Goal: Find specific page/section: Find specific page/section

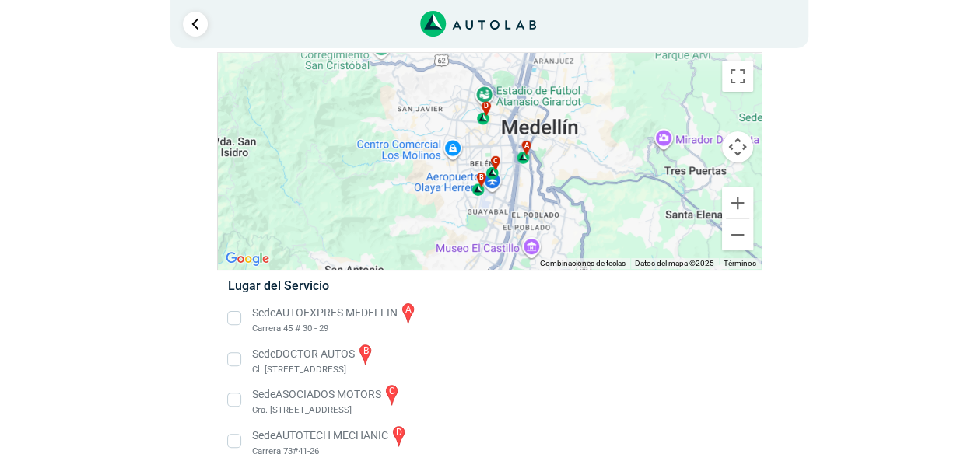
scroll to position [59, 0]
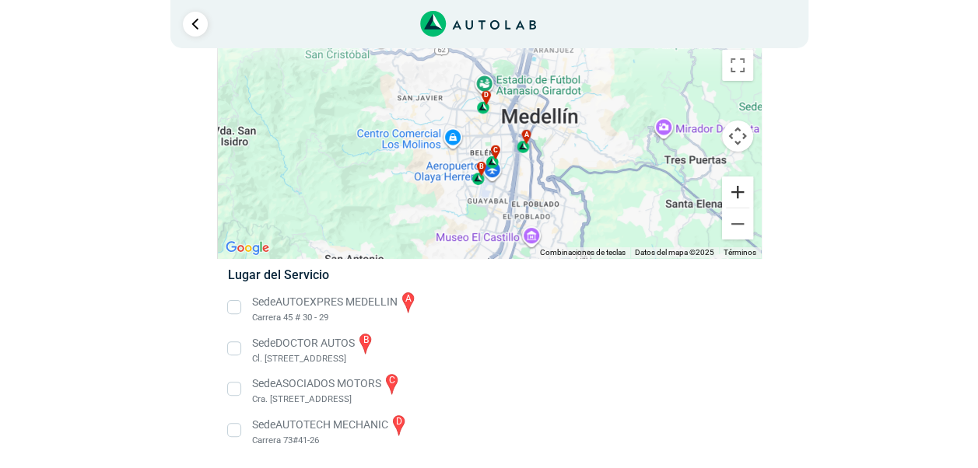
click at [740, 191] on button "Ampliar" at bounding box center [737, 192] width 31 height 31
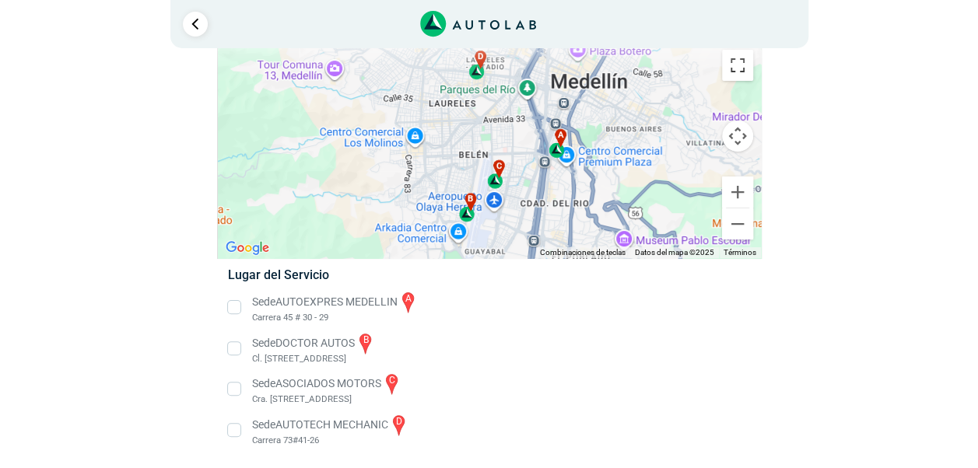
click at [738, 63] on button "Cambiar a la vista en pantalla completa" at bounding box center [737, 65] width 31 height 31
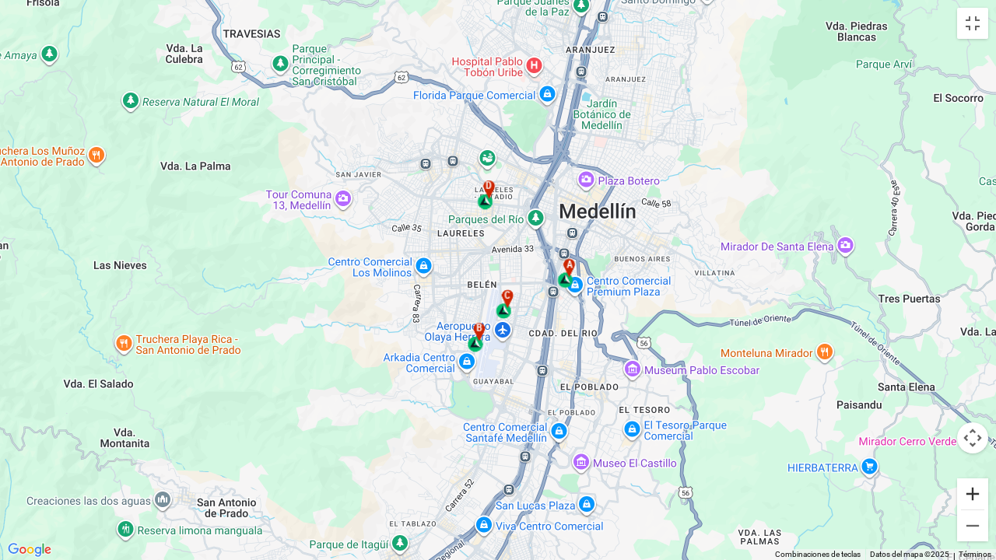
click at [977, 468] on button "Ampliar" at bounding box center [972, 494] width 31 height 31
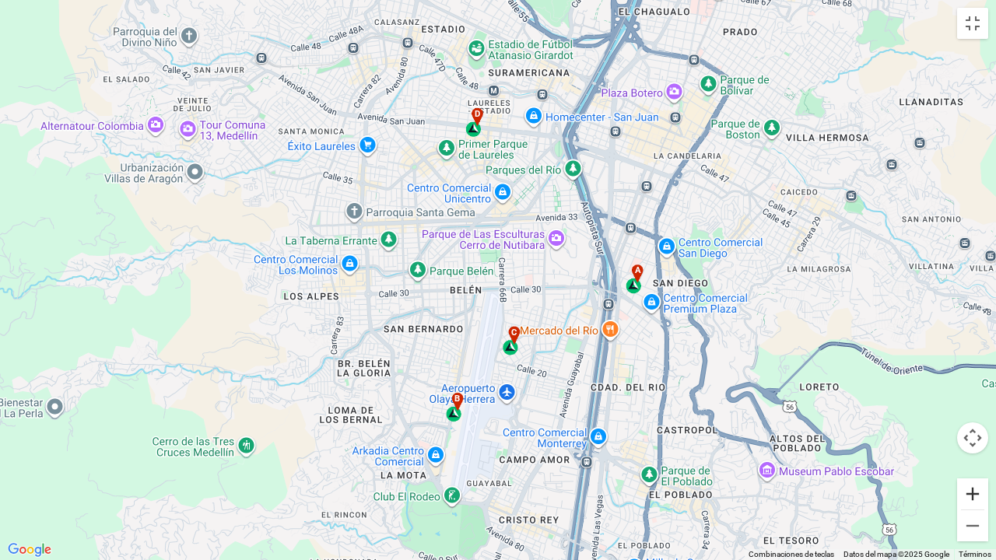
click at [977, 468] on button "Ampliar" at bounding box center [972, 494] width 31 height 31
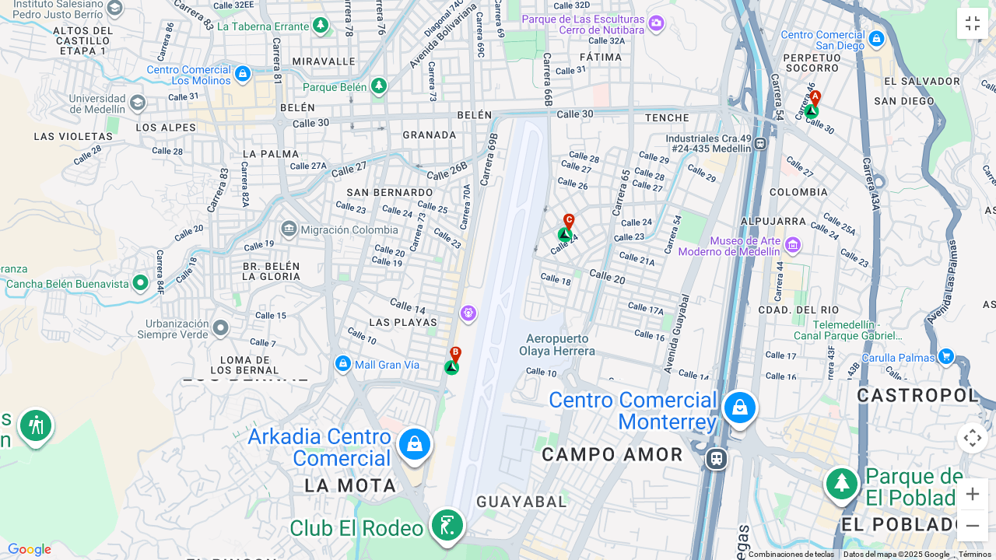
drag, startPoint x: 834, startPoint y: 417, endPoint x: 871, endPoint y: 246, distance: 175.1
click at [871, 246] on div "a b c d" at bounding box center [498, 280] width 996 height 560
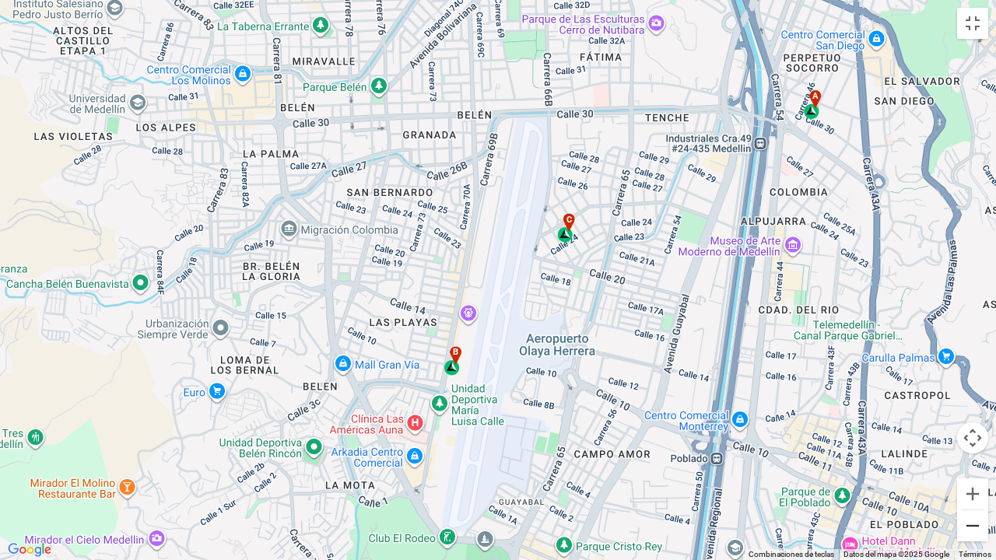
click at [973, 468] on button "Reducir" at bounding box center [972, 525] width 31 height 31
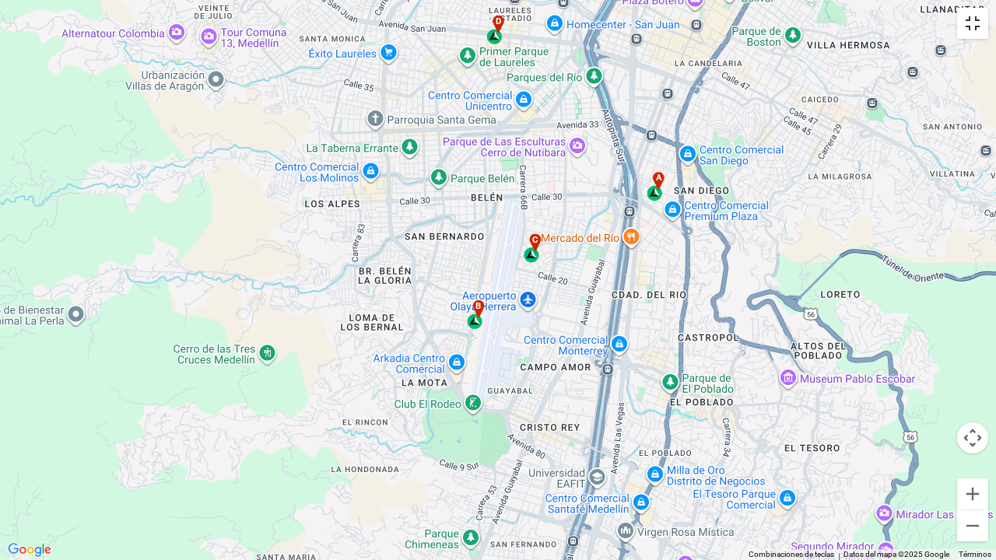
click at [968, 21] on button "Cambiar a la vista en pantalla completa" at bounding box center [972, 23] width 31 height 31
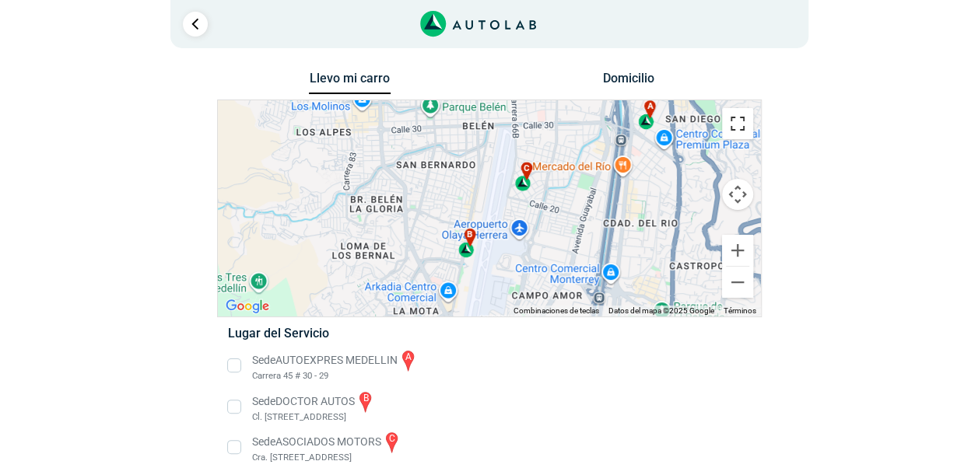
click at [738, 120] on button "Cambiar a la vista en pantalla completa" at bounding box center [737, 123] width 31 height 31
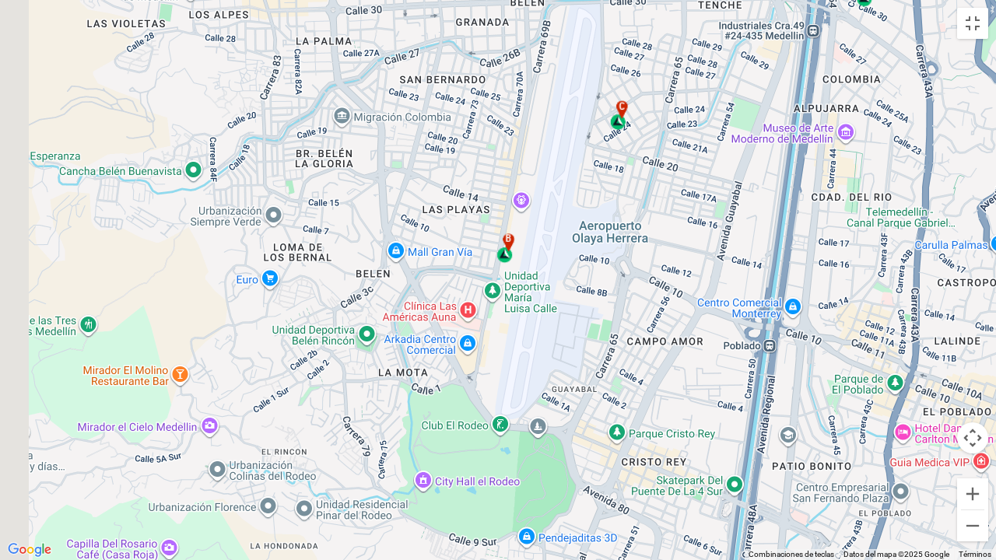
drag, startPoint x: 470, startPoint y: 367, endPoint x: 673, endPoint y: 367, distance: 203.1
click at [673, 367] on div "a b c d" at bounding box center [498, 280] width 996 height 560
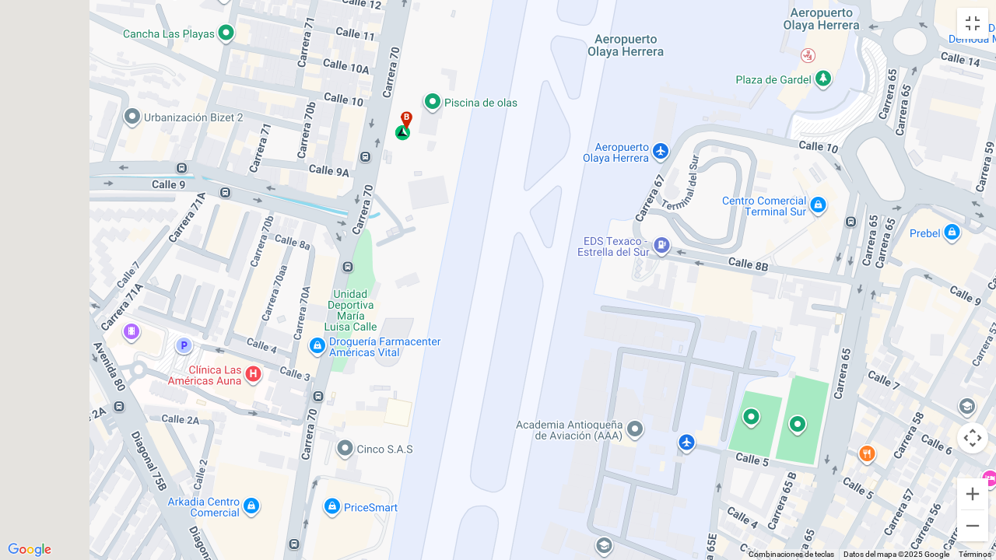
drag, startPoint x: 510, startPoint y: 248, endPoint x: 639, endPoint y: 363, distance: 172.5
click at [639, 363] on div "a b c d" at bounding box center [498, 280] width 996 height 560
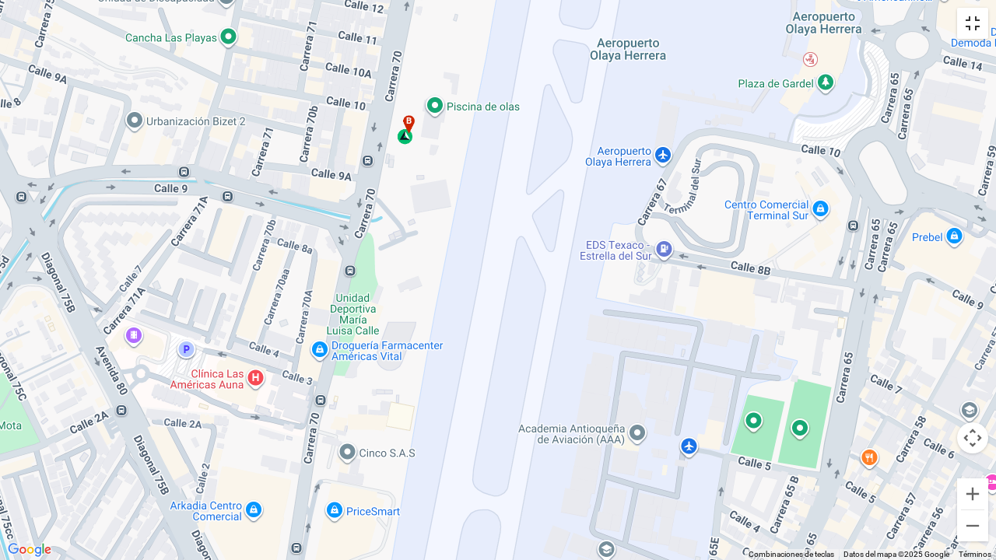
click at [973, 28] on button "Cambiar a la vista en pantalla completa" at bounding box center [972, 23] width 31 height 31
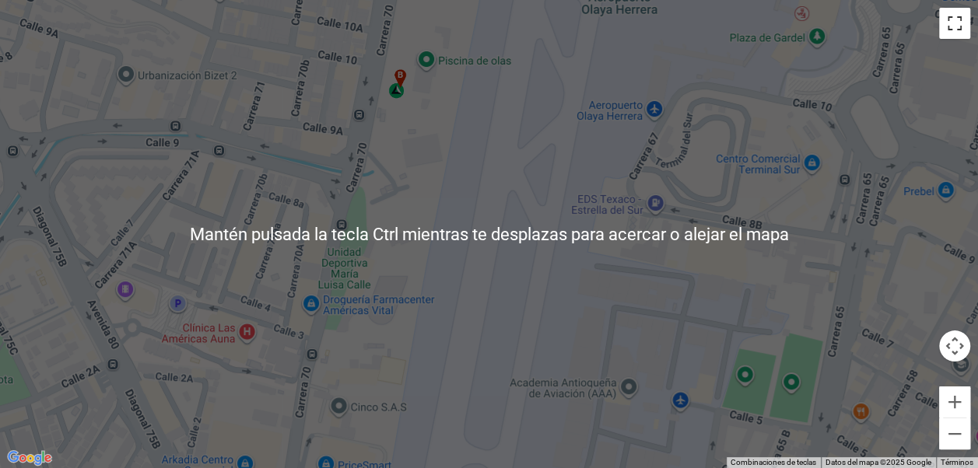
scroll to position [59, 0]
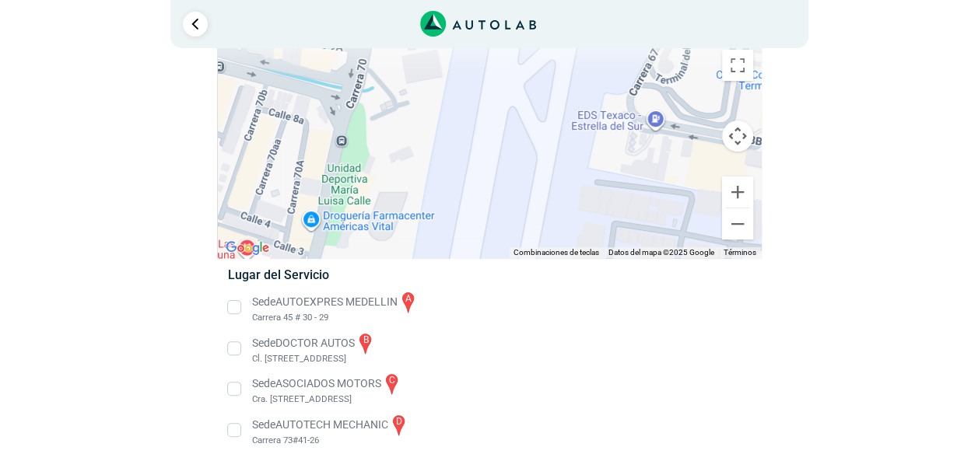
click at [233, 348] on li "Sede DOCTOR AUTOS b Cl. [STREET_ADDRESS]" at bounding box center [488, 348] width 545 height 35
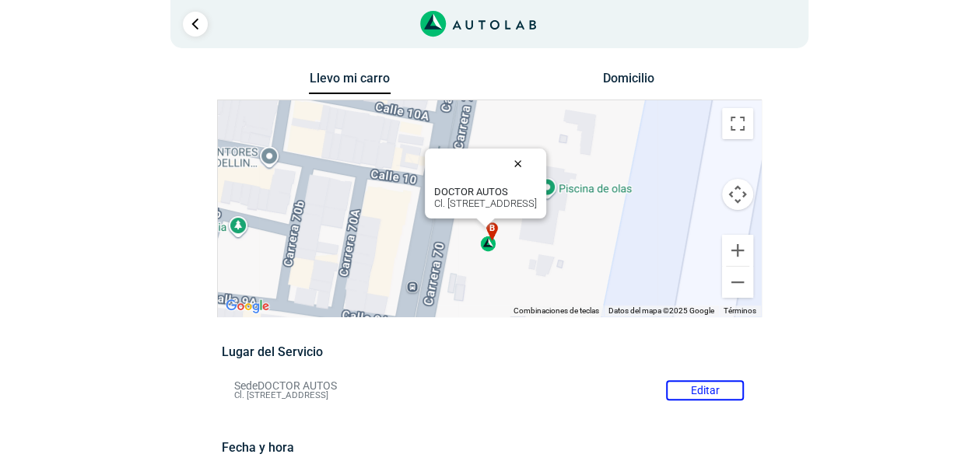
click at [540, 163] on button "Cerrar" at bounding box center [521, 163] width 37 height 37
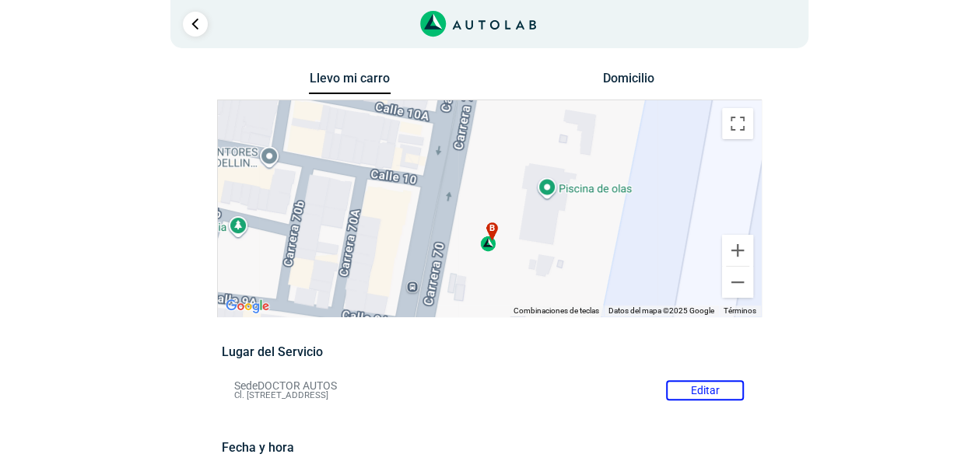
click at [245, 378] on li "Sede DOCTOR AUTOS Editar Cl. [STREET_ADDRESS]" at bounding box center [489, 390] width 533 height 25
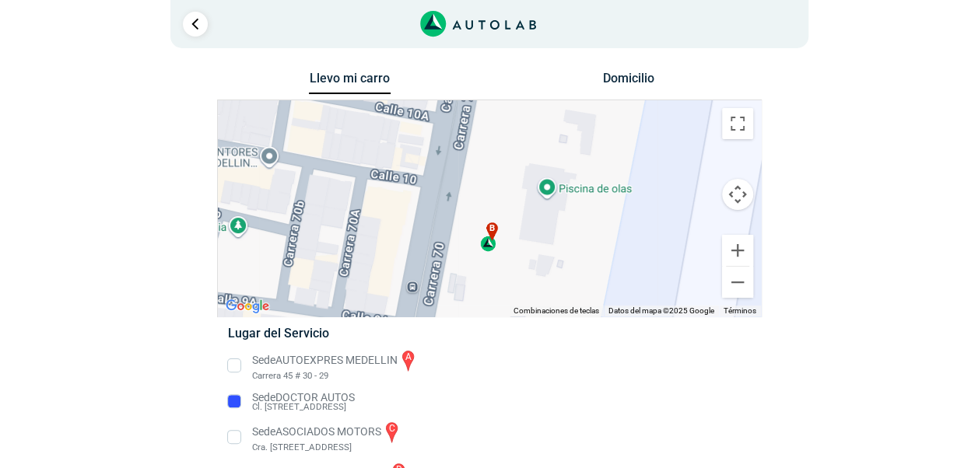
drag, startPoint x: 252, startPoint y: 406, endPoint x: 345, endPoint y: 405, distance: 92.6
click at [345, 405] on li "Sede DOCTOR AUTOS Cl. [STREET_ADDRESS]" at bounding box center [488, 402] width 545 height 25
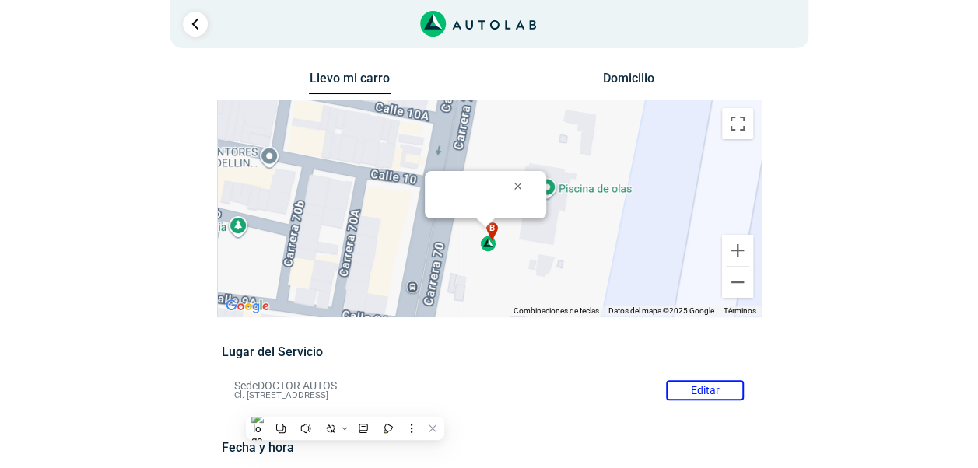
drag, startPoint x: 236, startPoint y: 255, endPoint x: 366, endPoint y: 255, distance: 130.0
click at [366, 378] on li "Sede DOCTOR AUTOS Editar Cl. [STREET_ADDRESS]" at bounding box center [489, 390] width 533 height 25
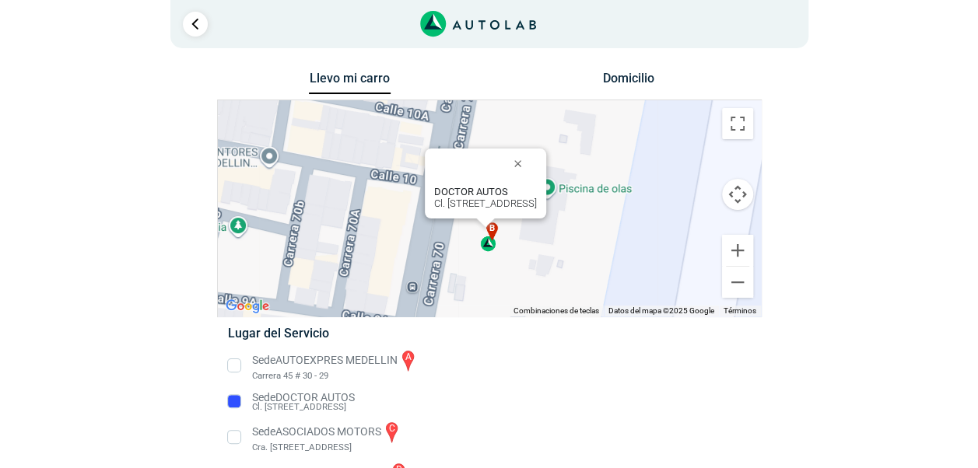
drag, startPoint x: 258, startPoint y: 405, endPoint x: 386, endPoint y: 412, distance: 127.8
click at [386, 412] on li "Sede DOCTOR AUTOS Cl. [STREET_ADDRESS]" at bounding box center [488, 402] width 545 height 25
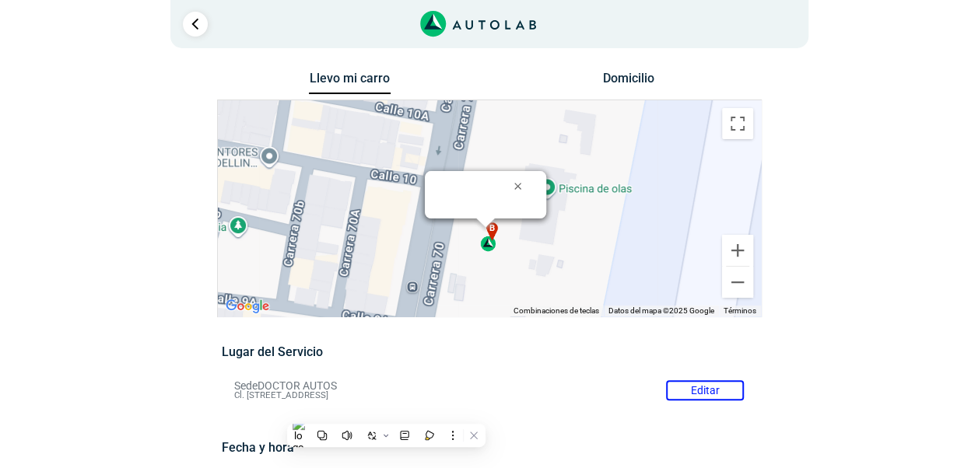
copy span "Cl. [STREET_ADDRESS],"
drag, startPoint x: 234, startPoint y: 257, endPoint x: 367, endPoint y: 261, distance: 133.1
click at [367, 378] on li "Sede DOCTOR AUTOS Editar Cl. [STREET_ADDRESS]" at bounding box center [489, 390] width 533 height 25
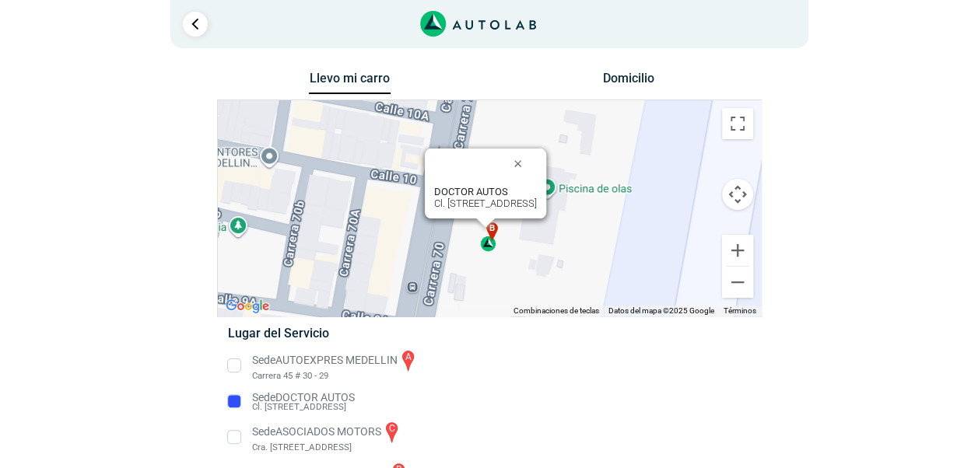
drag, startPoint x: 346, startPoint y: 203, endPoint x: 493, endPoint y: 211, distance: 146.5
click at [493, 211] on div "DOCTOR AUTOS Cl. [STREET_ADDRESS]" at bounding box center [485, 184] width 121 height 70
copy div "Cl. [STREET_ADDRESS],"
